Goal: Task Accomplishment & Management: Complete application form

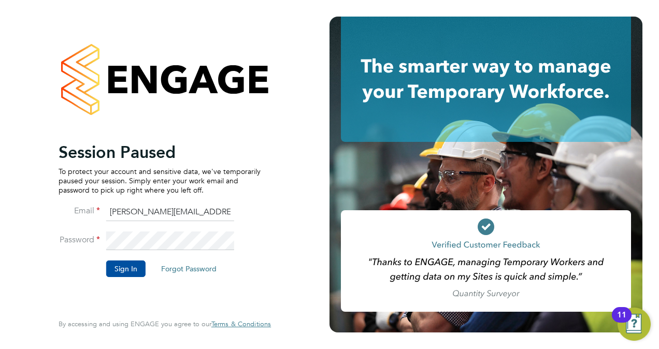
click at [133, 265] on button "Sign In" at bounding box center [125, 269] width 39 height 17
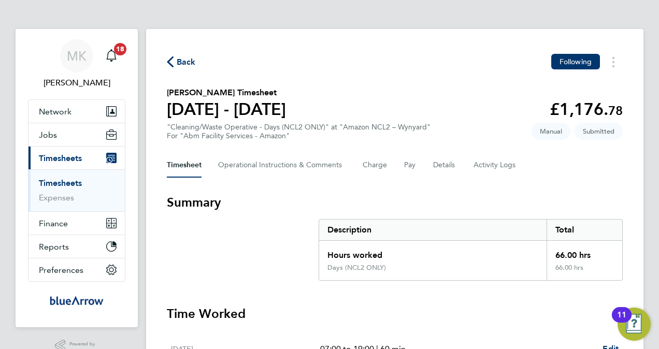
click at [61, 178] on link "Timesheets" at bounding box center [60, 183] width 43 height 10
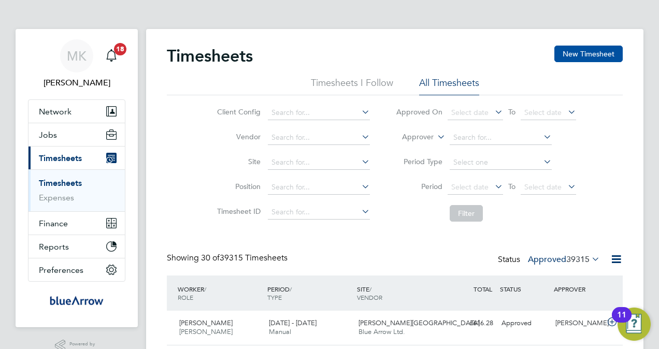
click at [590, 52] on button "New Timesheet" at bounding box center [588, 54] width 68 height 17
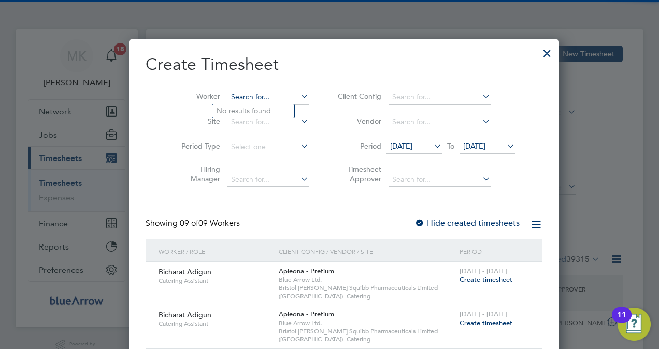
click at [255, 97] on input at bounding box center [267, 97] width 81 height 15
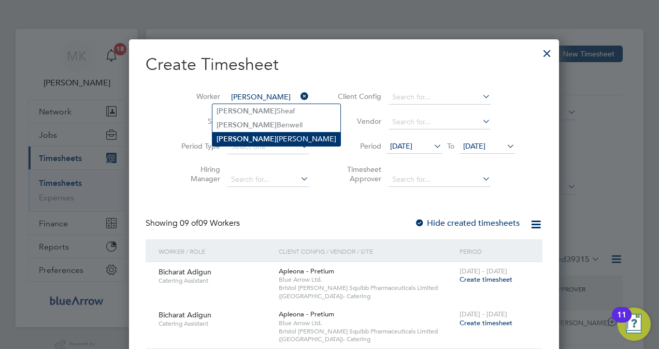
click at [278, 138] on li "Charlie Clark" at bounding box center [276, 139] width 128 height 14
type input "[PERSON_NAME]"
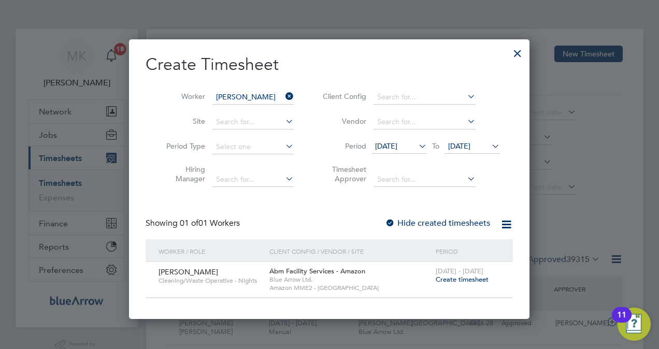
click at [461, 283] on span "Create timesheet" at bounding box center [462, 279] width 53 height 9
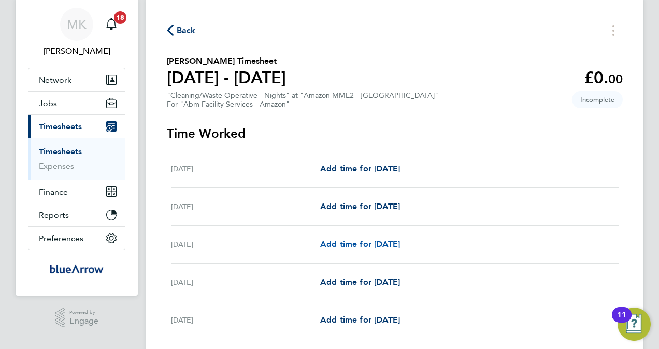
click at [385, 246] on span "Add time for [DATE]" at bounding box center [360, 244] width 80 height 10
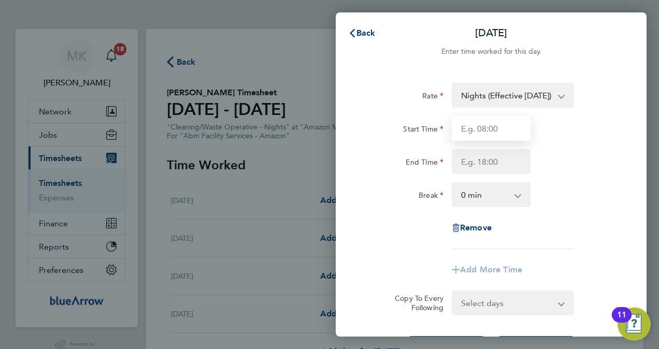
click at [518, 133] on input "Start Time" at bounding box center [491, 128] width 79 height 25
type input "19:00"
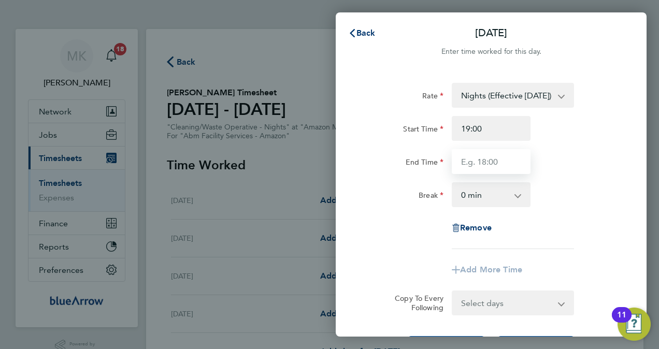
click at [483, 167] on input "End Time" at bounding box center [491, 161] width 79 height 25
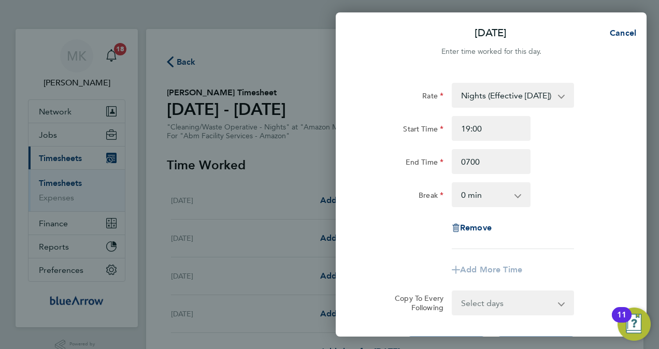
type input "07:00"
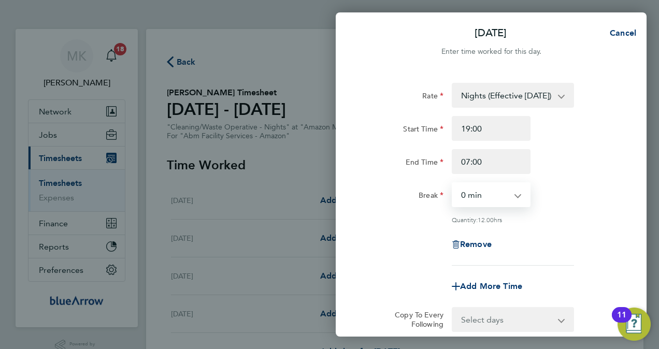
click at [471, 198] on select "0 min 15 min 30 min 45 min 60 min 75 min 90 min" at bounding box center [485, 194] width 64 height 23
select select "60"
click at [453, 183] on select "0 min 15 min 30 min 45 min 60 min 75 min 90 min" at bounding box center [485, 194] width 64 height 23
click at [546, 317] on select "Select days Day Tuesday Wednesday Thursday Friday" at bounding box center [507, 319] width 109 height 23
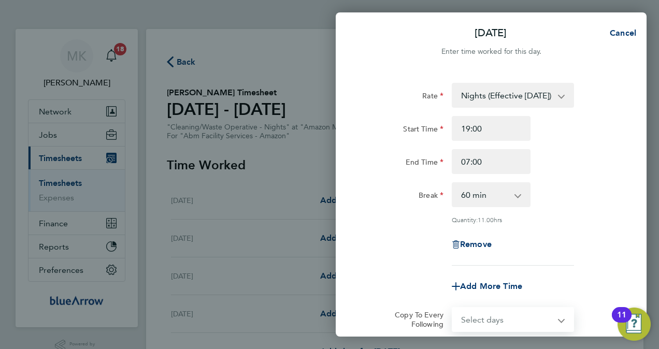
select select "DAY"
click at [453, 308] on select "Select days Day Tuesday Wednesday Thursday Friday" at bounding box center [507, 319] width 109 height 23
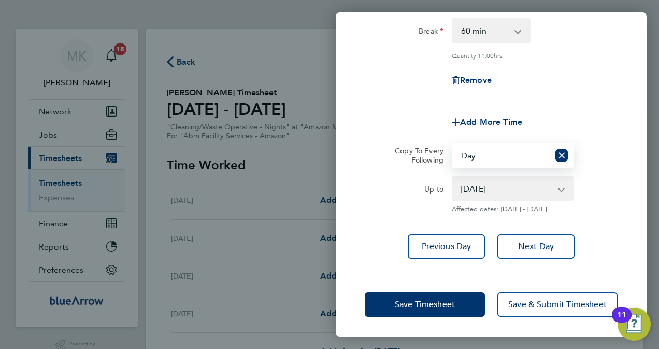
click at [495, 190] on select "05 Aug 2025 06 Aug 2025 07 Aug 2025 08 Aug 2025" at bounding box center [507, 188] width 108 height 23
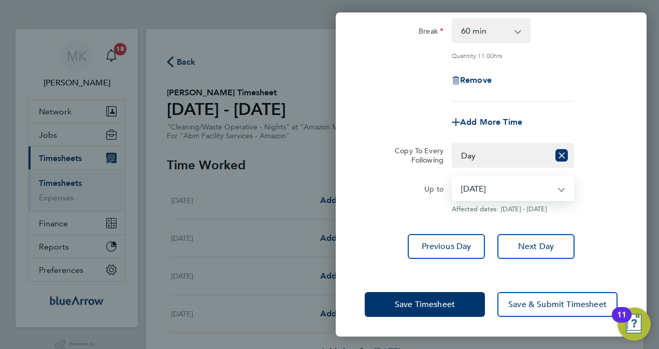
select select "2025-08-07"
click at [453, 177] on select "05 Aug 2025 06 Aug 2025 07 Aug 2025 08 Aug 2025" at bounding box center [507, 188] width 108 height 23
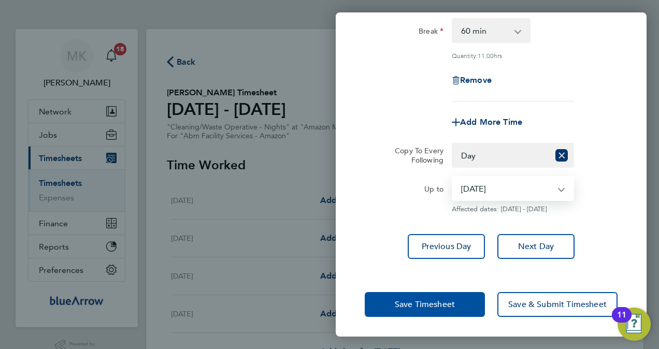
click at [464, 292] on button "Save Timesheet" at bounding box center [425, 304] width 120 height 25
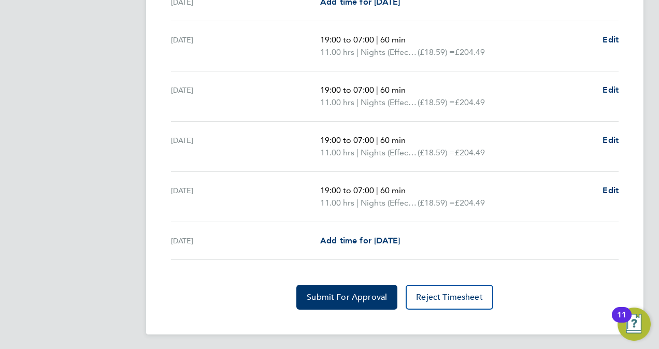
click at [327, 281] on section "Time Worked Sat 02 Aug Add time for Sat 02 Aug Add time for Sat 02 Aug Sun 03 A…" at bounding box center [395, 115] width 456 height 389
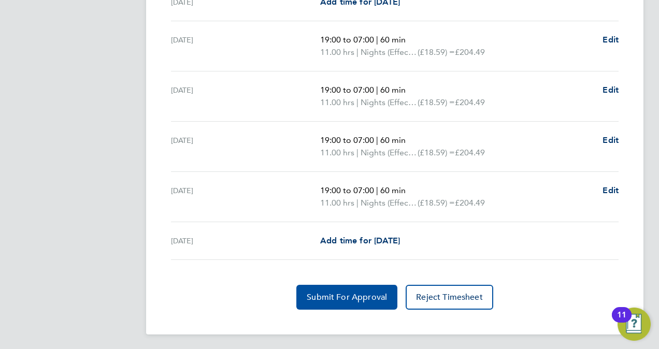
click at [326, 289] on button "Submit For Approval" at bounding box center [346, 297] width 101 height 25
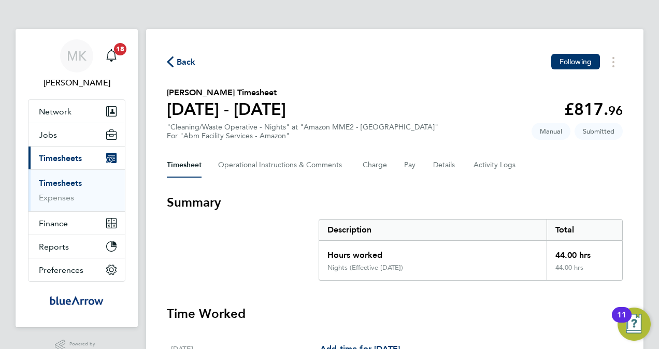
click at [76, 178] on link "Timesheets" at bounding box center [60, 183] width 43 height 10
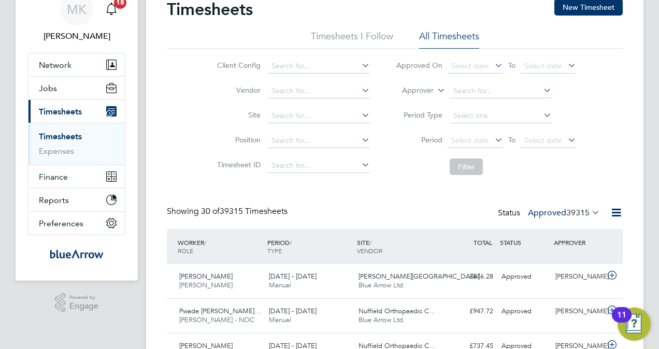
scroll to position [5, 5]
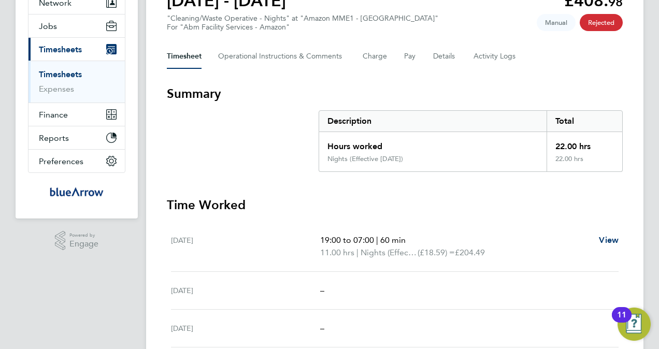
scroll to position [108, 0]
click at [293, 58] on Comments-tab "Operational Instructions & Comments" at bounding box center [282, 57] width 128 height 25
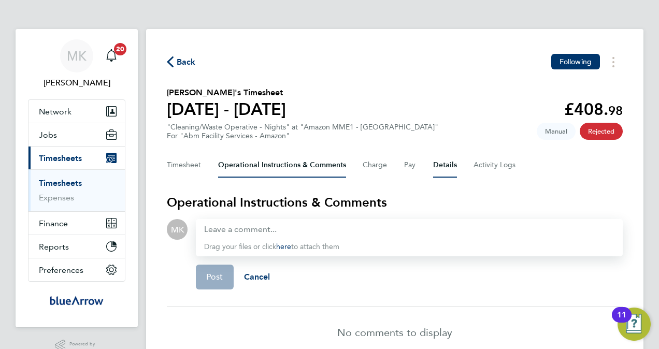
click at [450, 169] on button "Details" at bounding box center [445, 165] width 24 height 25
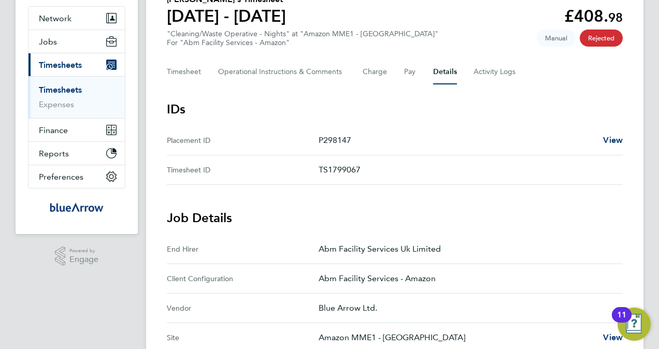
scroll to position [87, 0]
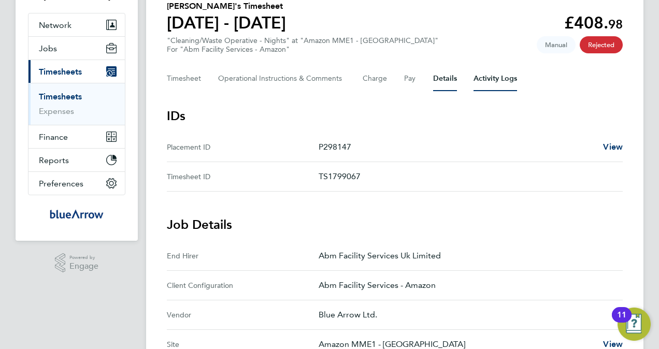
click at [485, 81] on Logs-tab "Activity Logs" at bounding box center [496, 78] width 44 height 25
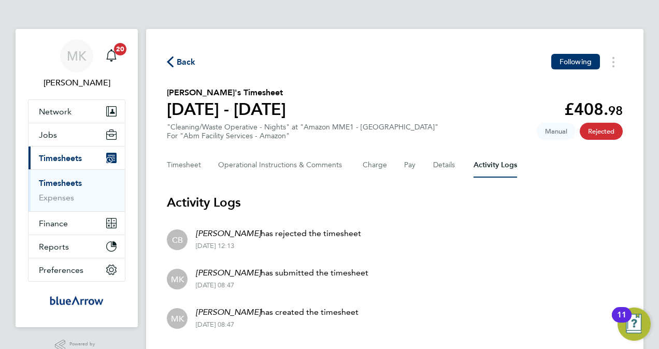
scroll to position [29, 0]
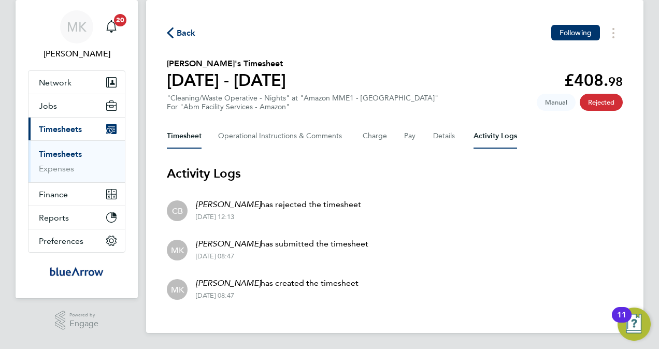
click at [179, 134] on button "Timesheet" at bounding box center [184, 136] width 35 height 25
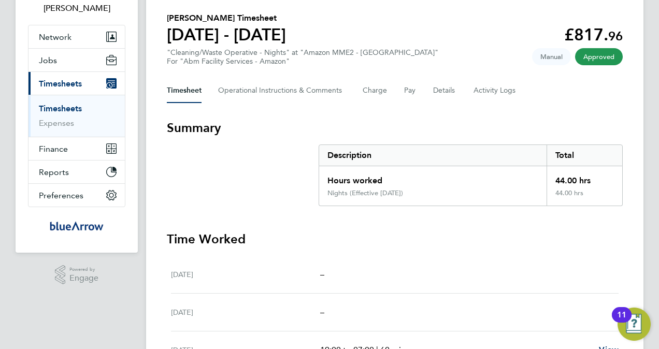
scroll to position [74, 0]
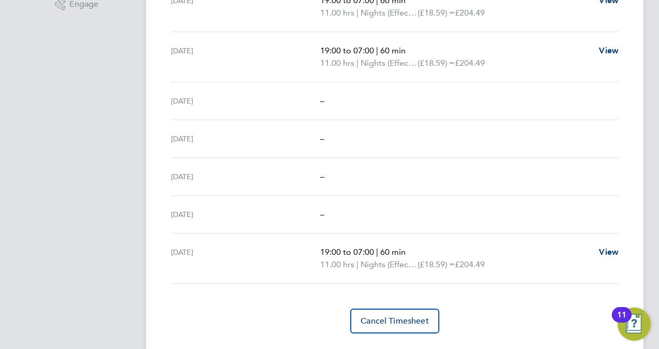
scroll to position [62, 0]
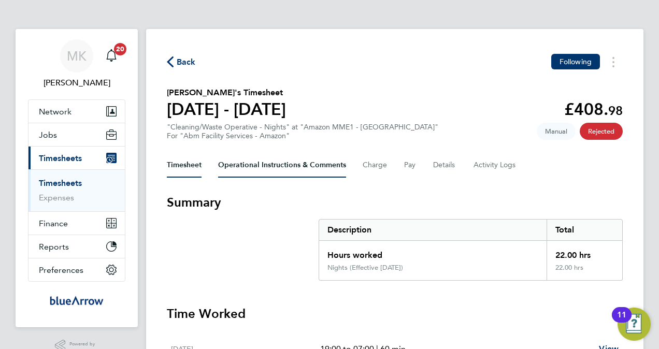
click at [294, 158] on Comments-tab "Operational Instructions & Comments" at bounding box center [282, 165] width 128 height 25
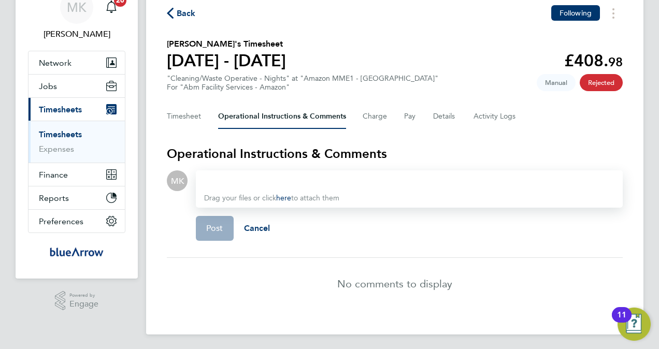
scroll to position [51, 0]
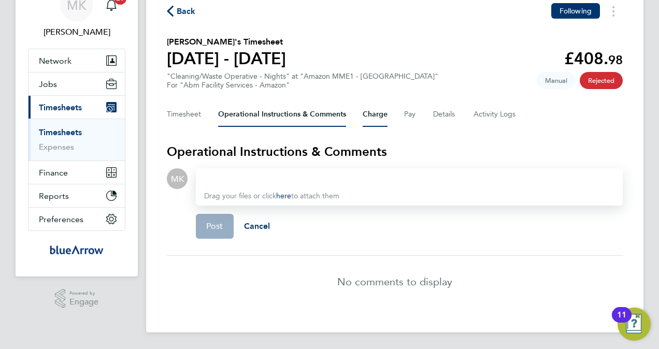
click at [381, 116] on button "Charge" at bounding box center [375, 114] width 25 height 25
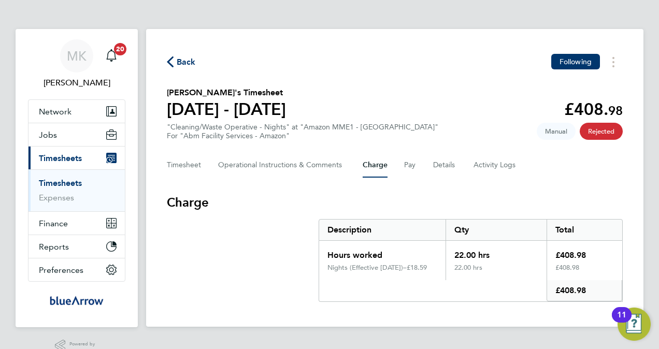
click at [417, 165] on div "Timesheet Operational Instructions & Comments Charge Pay Details Activity Logs" at bounding box center [395, 165] width 456 height 25
click at [414, 165] on button "Pay" at bounding box center [410, 165] width 12 height 25
click at [441, 165] on button "Details" at bounding box center [445, 165] width 24 height 25
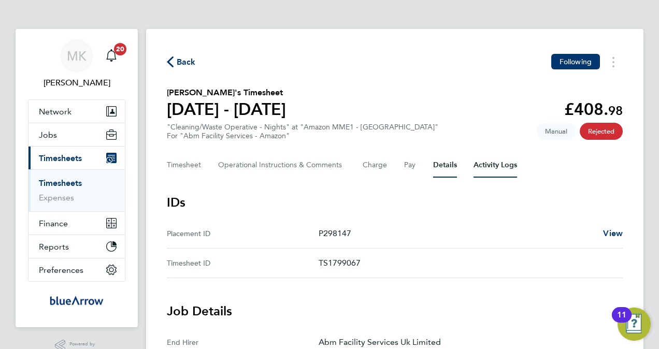
click at [483, 160] on Logs-tab "Activity Logs" at bounding box center [496, 165] width 44 height 25
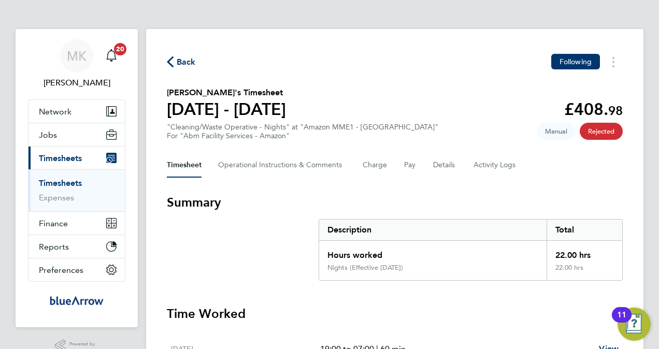
click at [64, 179] on link "Timesheets" at bounding box center [60, 183] width 43 height 10
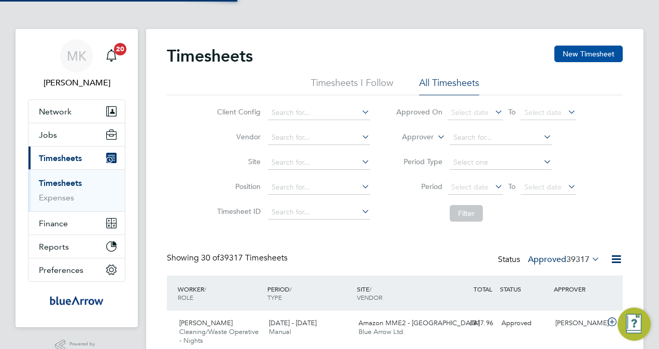
click at [582, 56] on button "New Timesheet" at bounding box center [588, 54] width 68 height 17
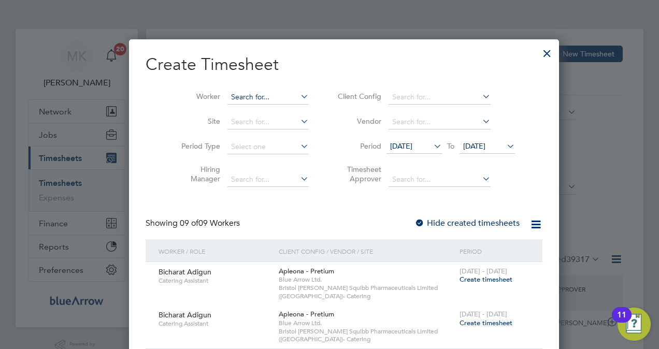
click at [278, 100] on input at bounding box center [267, 97] width 81 height 15
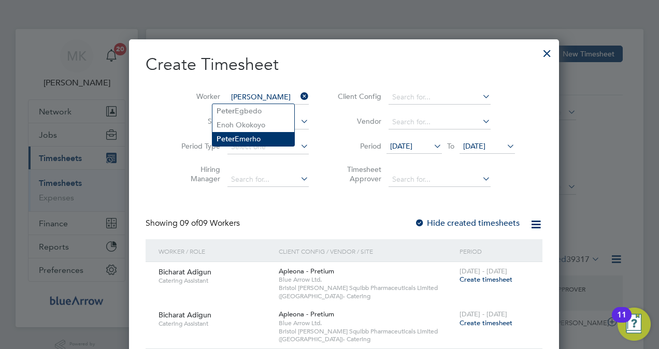
click at [262, 140] on li "P e ter Emerho" at bounding box center [253, 139] width 82 height 14
type input "[PERSON_NAME]"
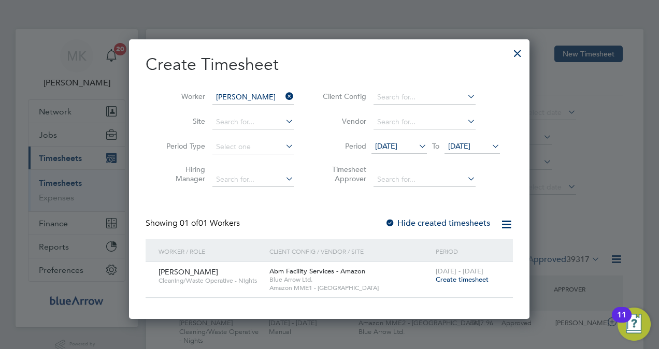
click at [467, 281] on span "Create timesheet" at bounding box center [462, 279] width 53 height 9
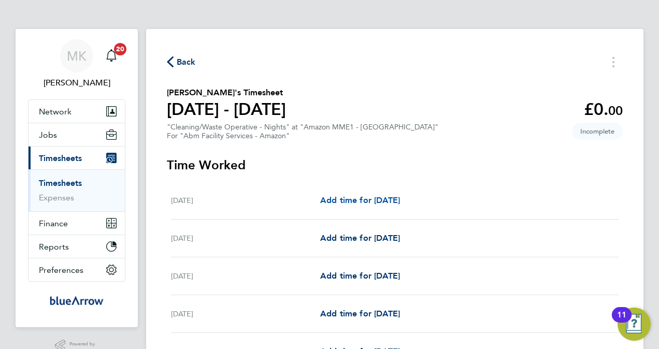
click at [364, 201] on span "Add time for [DATE]" at bounding box center [360, 200] width 80 height 10
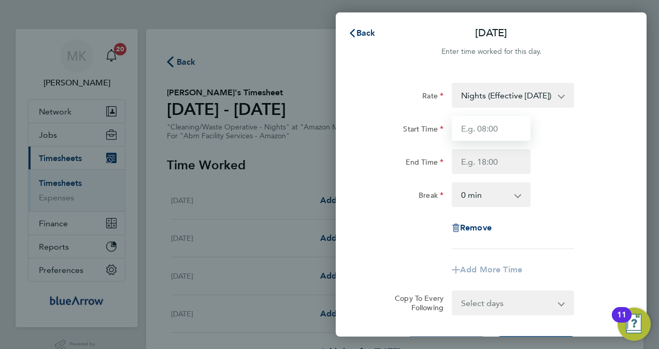
click at [491, 133] on input "Start Time" at bounding box center [491, 128] width 79 height 25
type input "19:00"
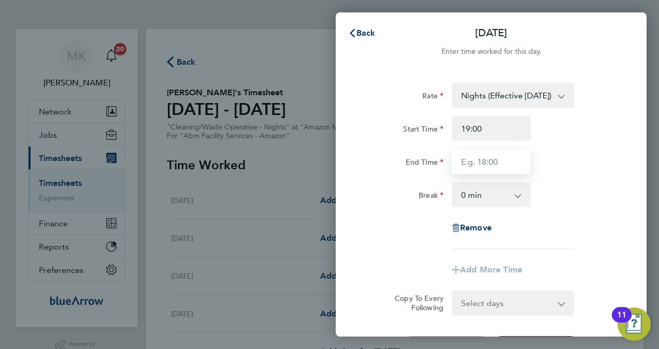
type input "07:00"
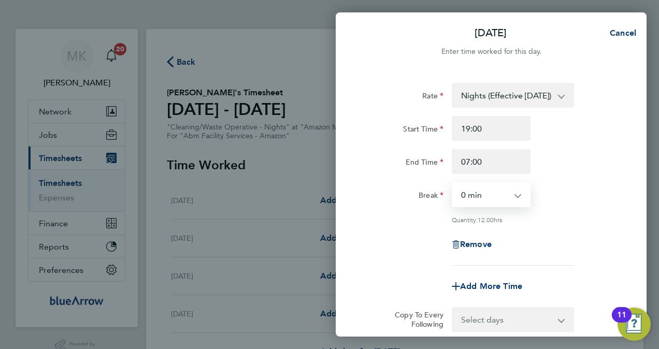
click at [490, 195] on select "0 min 15 min 30 min 45 min 60 min 75 min 90 min" at bounding box center [485, 194] width 64 height 23
select select "60"
click at [453, 183] on select "0 min 15 min 30 min 45 min 60 min 75 min 90 min" at bounding box center [485, 194] width 64 height 23
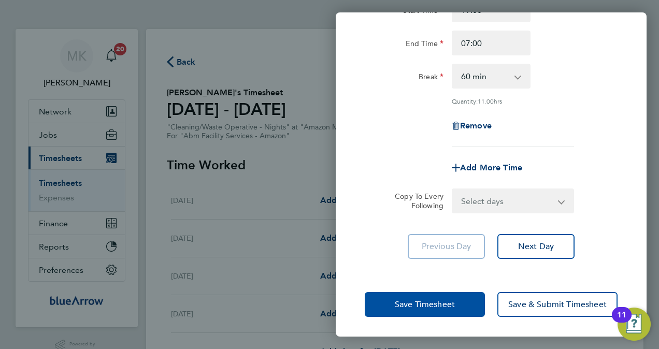
click at [443, 294] on button "Save Timesheet" at bounding box center [425, 304] width 120 height 25
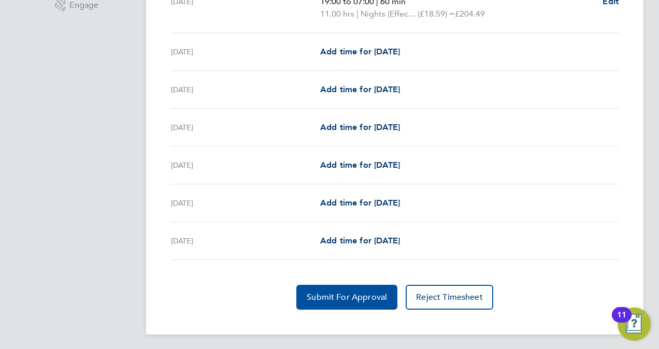
click at [343, 304] on button "Submit For Approval" at bounding box center [346, 297] width 101 height 25
